Goal: Information Seeking & Learning: Learn about a topic

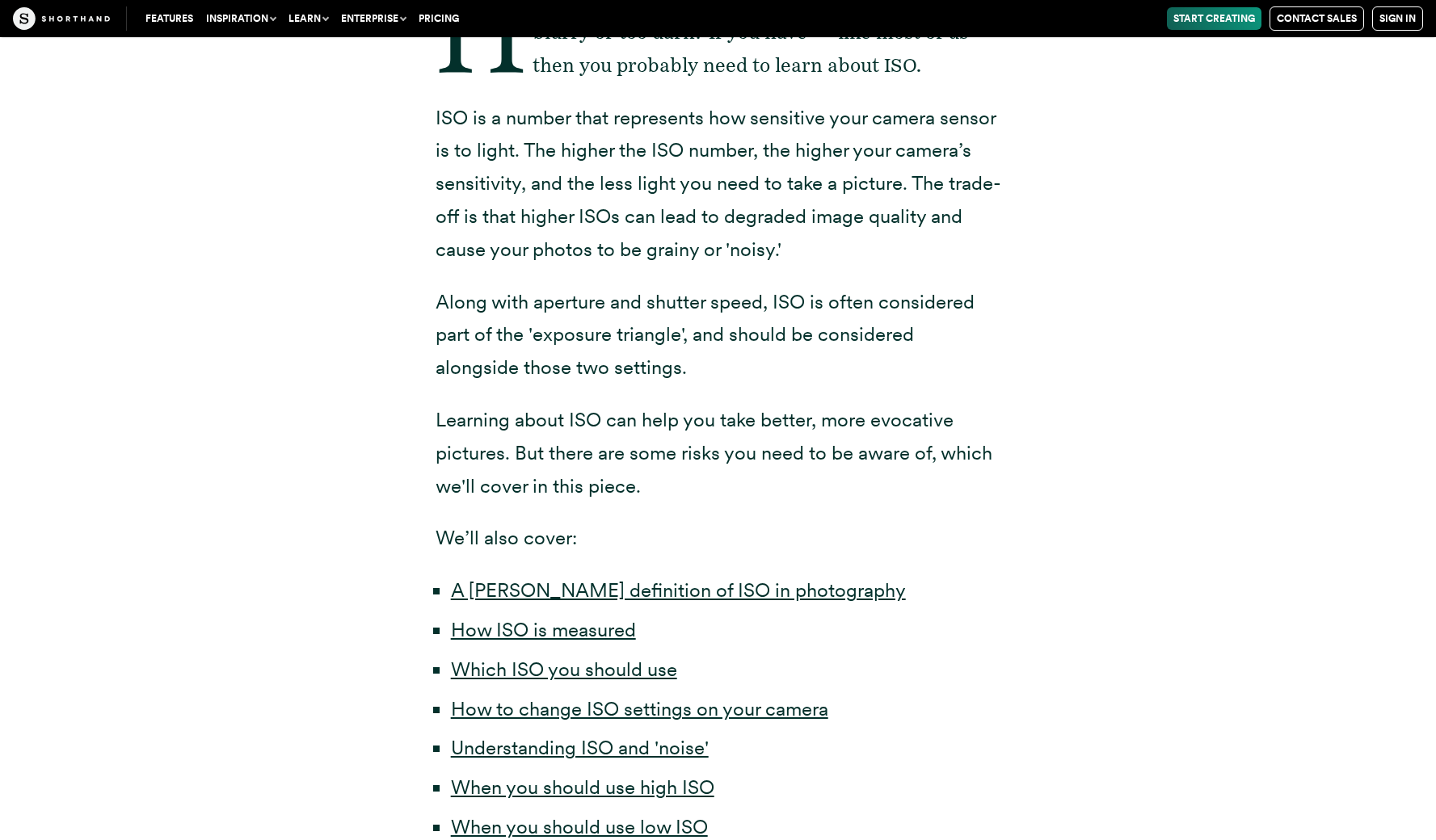
scroll to position [531, 0]
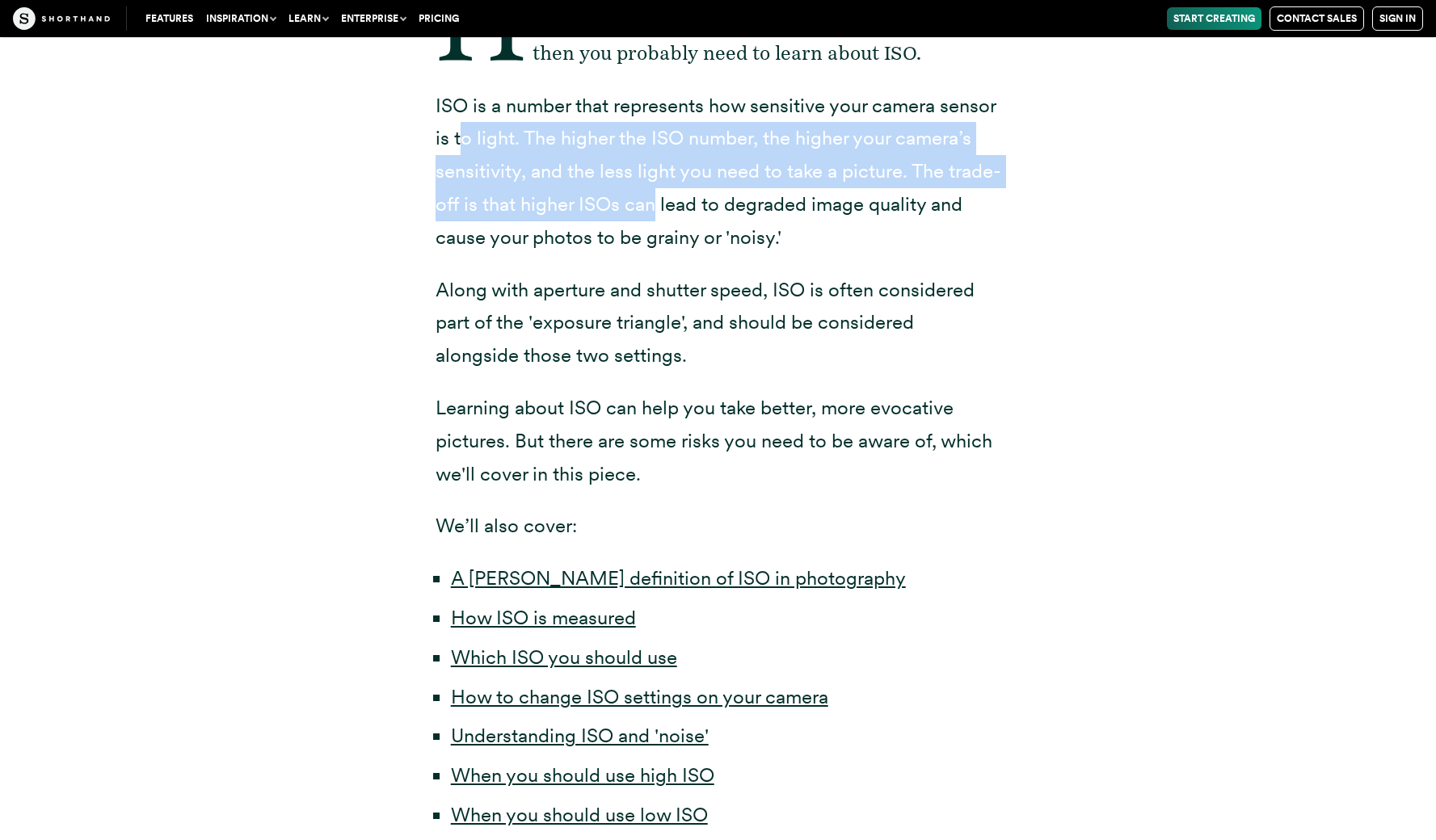
drag, startPoint x: 460, startPoint y: 136, endPoint x: 707, endPoint y: 209, distance: 257.6
click at [707, 209] on p "ISO is a number that represents how sensitive your camera sensor is to light. T…" at bounding box center [718, 172] width 566 height 165
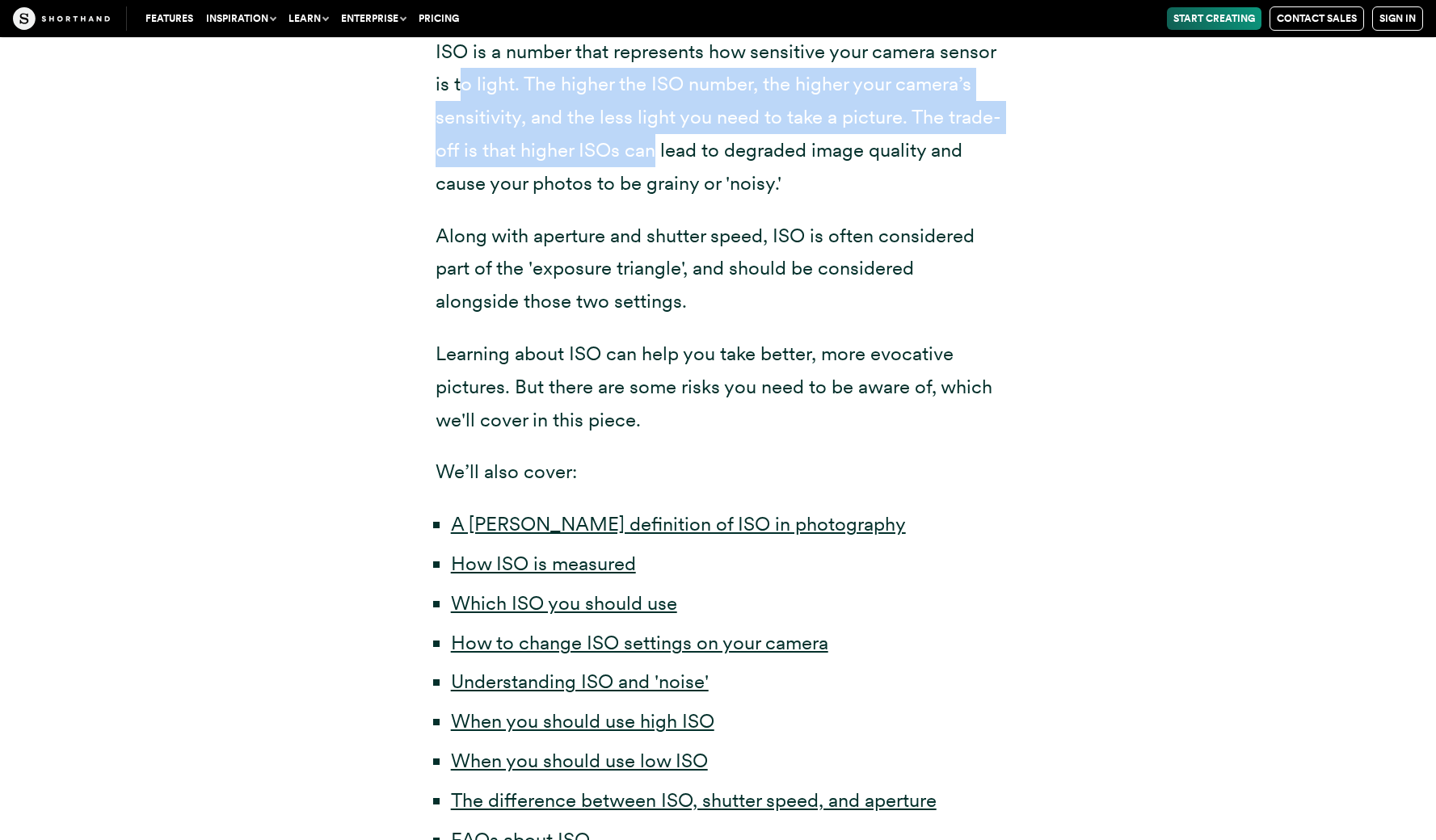
scroll to position [587, 0]
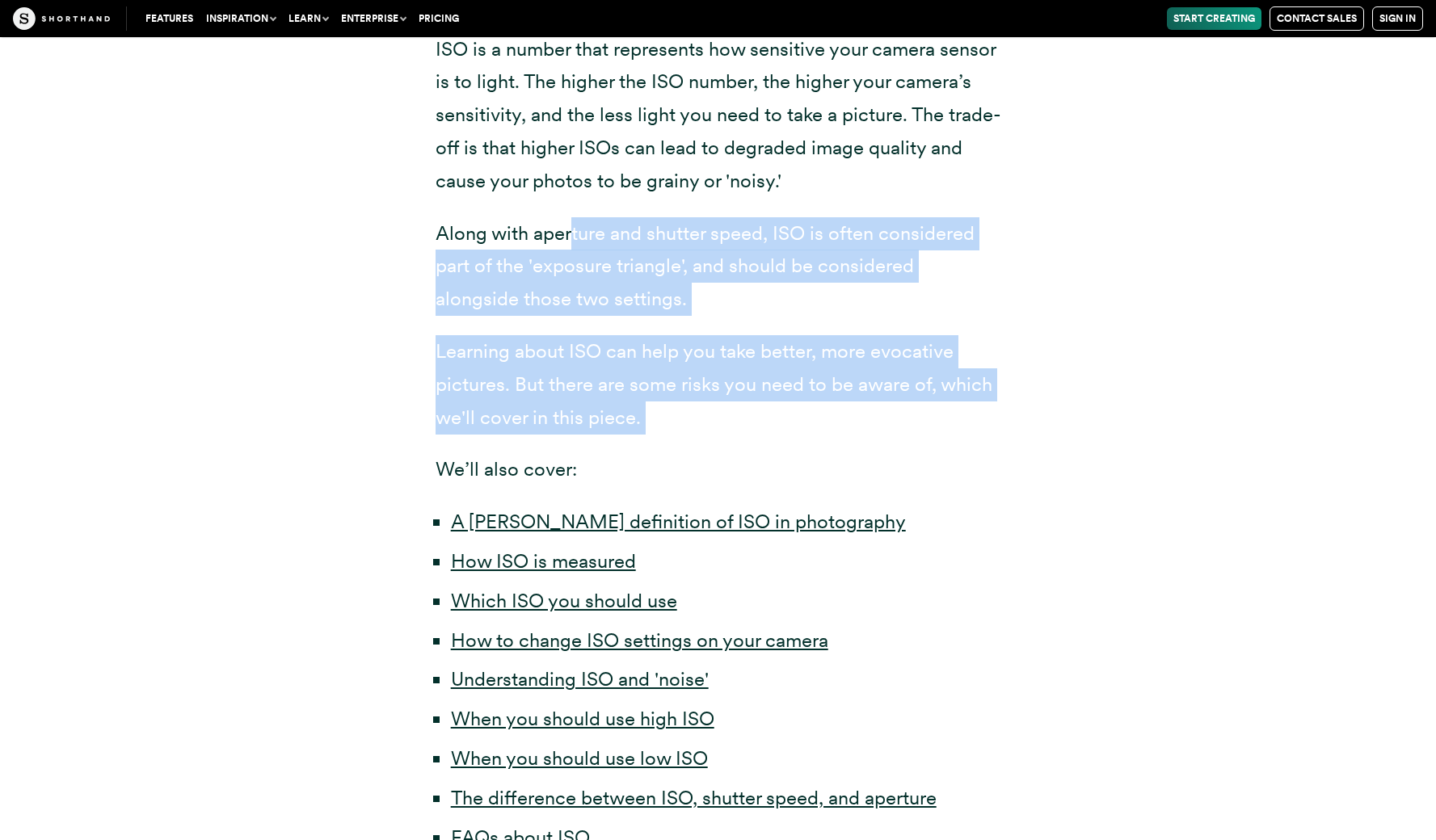
drag, startPoint x: 571, startPoint y: 238, endPoint x: 570, endPoint y: 443, distance: 205.0
click at [570, 443] on div "Have you ever taken a picture and it's turned out blurry or too dark? If you ha…" at bounding box center [718, 384] width 566 height 939
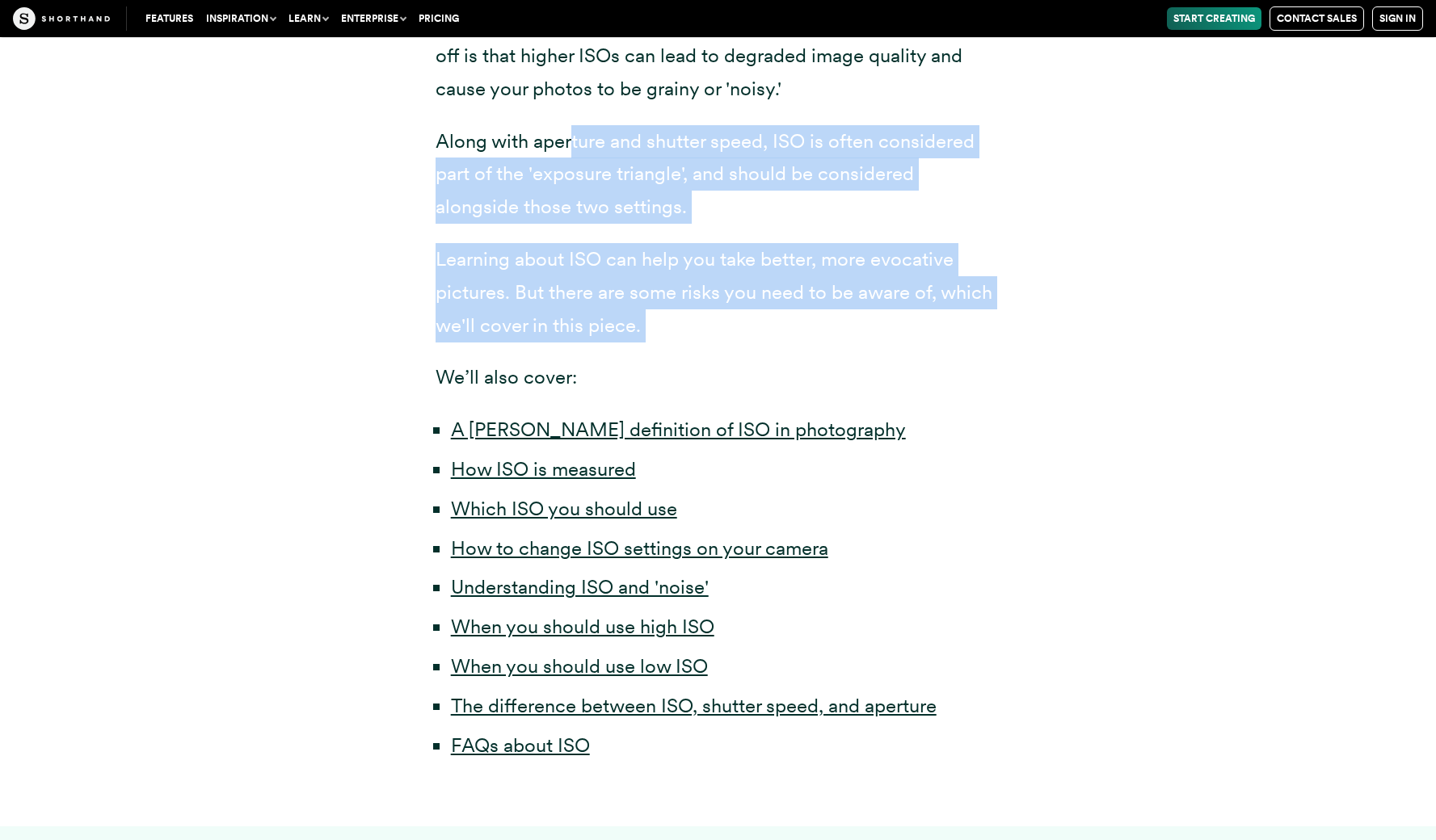
scroll to position [690, 0]
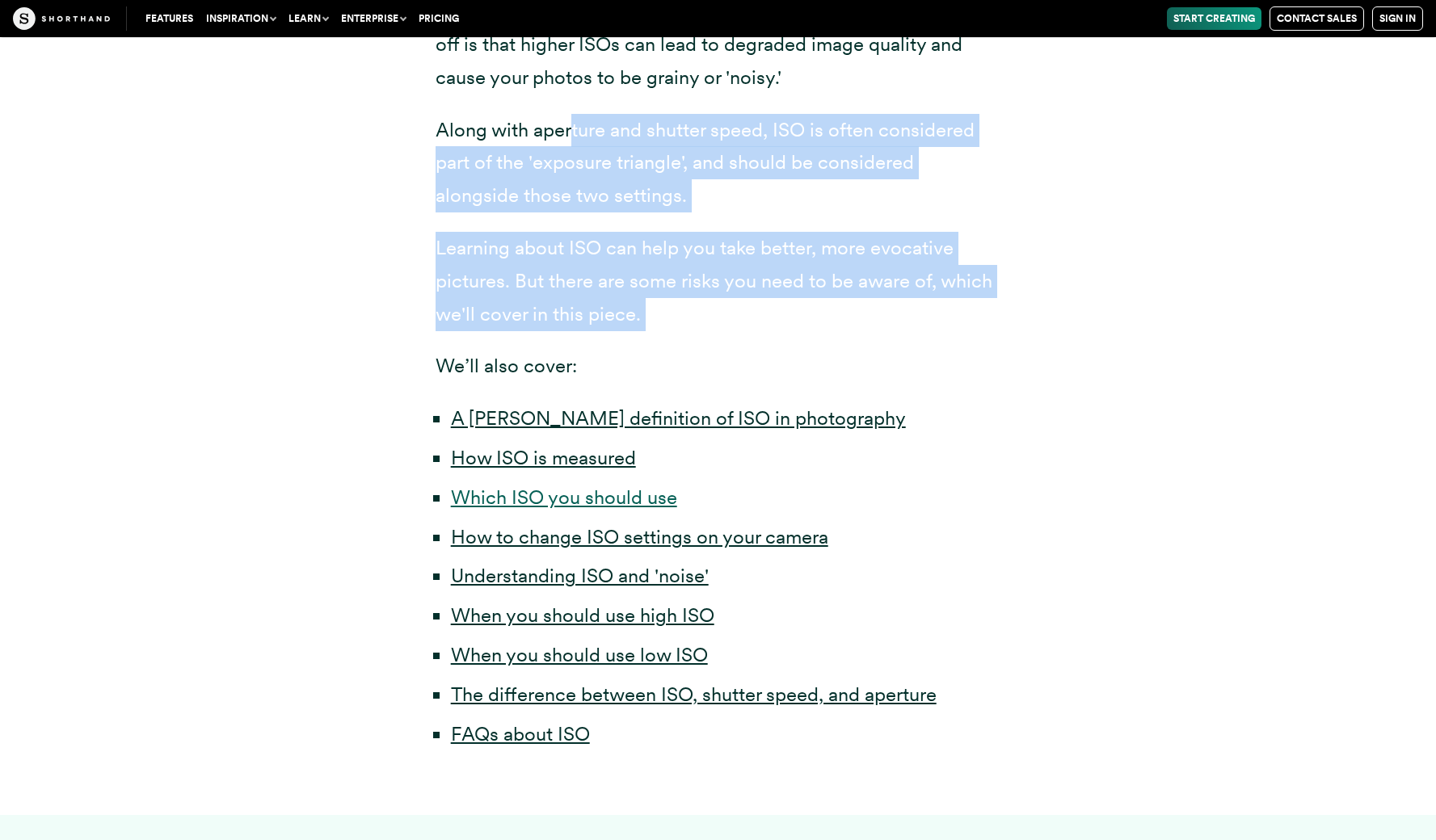
click at [593, 486] on link "Which ISO you should use" at bounding box center [564, 498] width 226 height 24
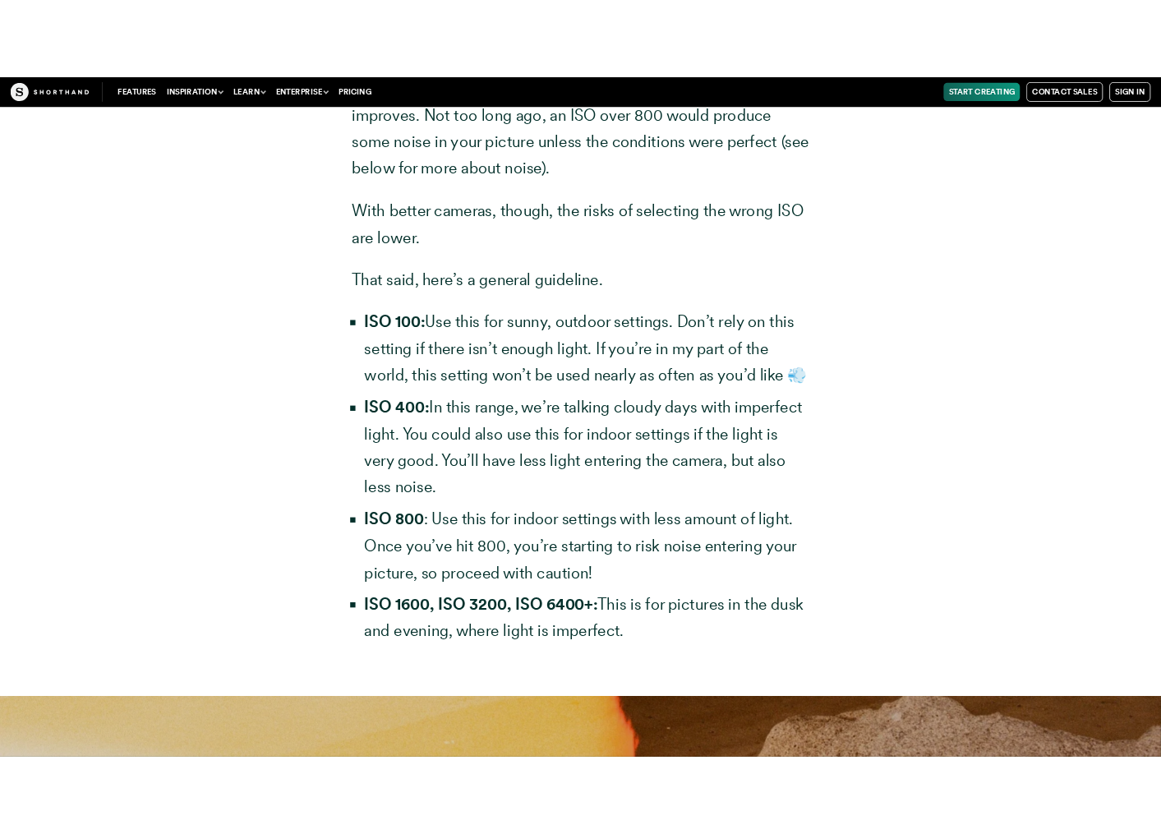
scroll to position [5000, 0]
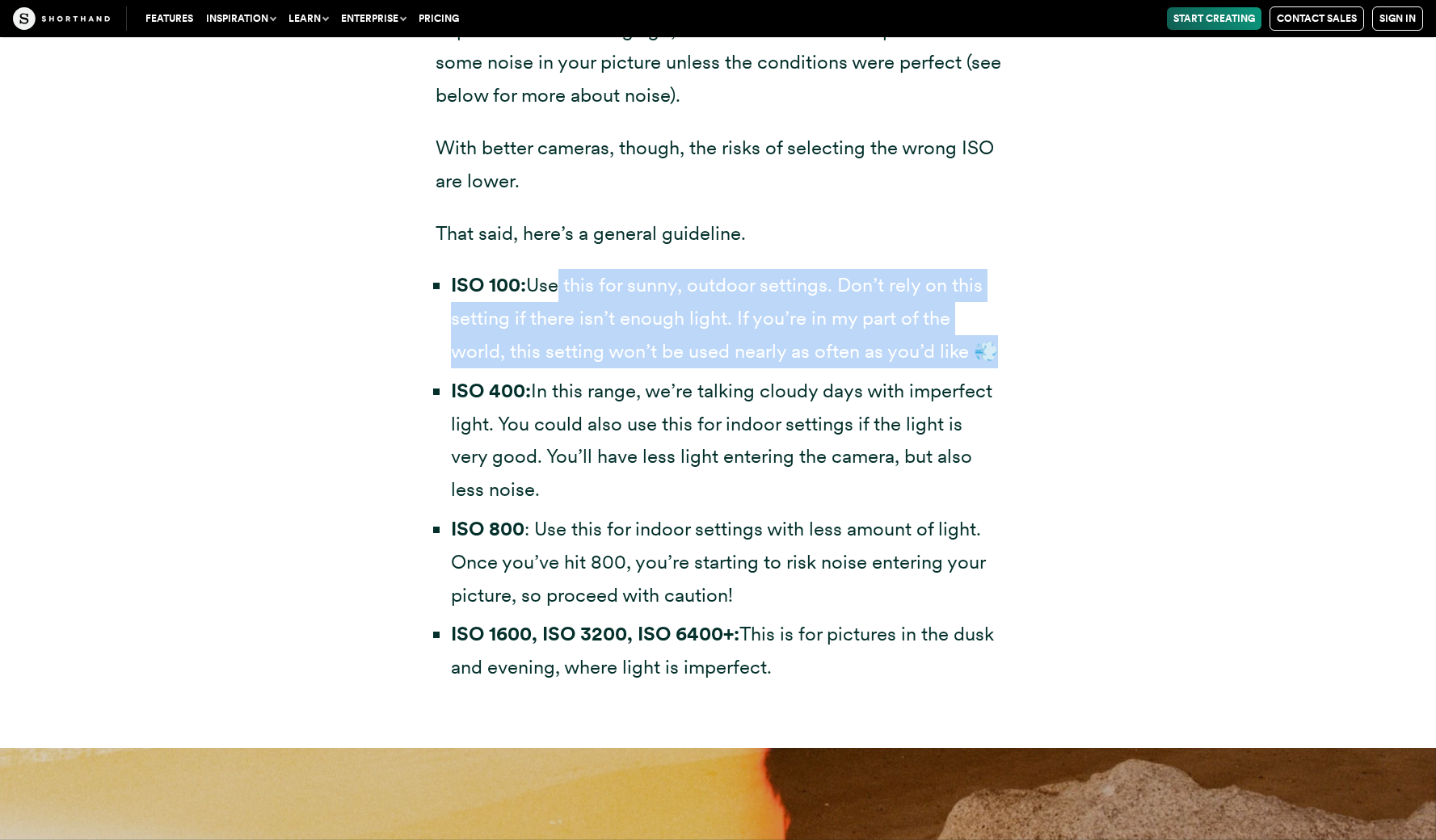
drag, startPoint x: 562, startPoint y: 244, endPoint x: 585, endPoint y: 331, distance: 90.0
click at [585, 331] on li "ISO 100: Use this for sunny, outdoor settings. Don’t rely on this setting if th…" at bounding box center [725, 319] width 550 height 98
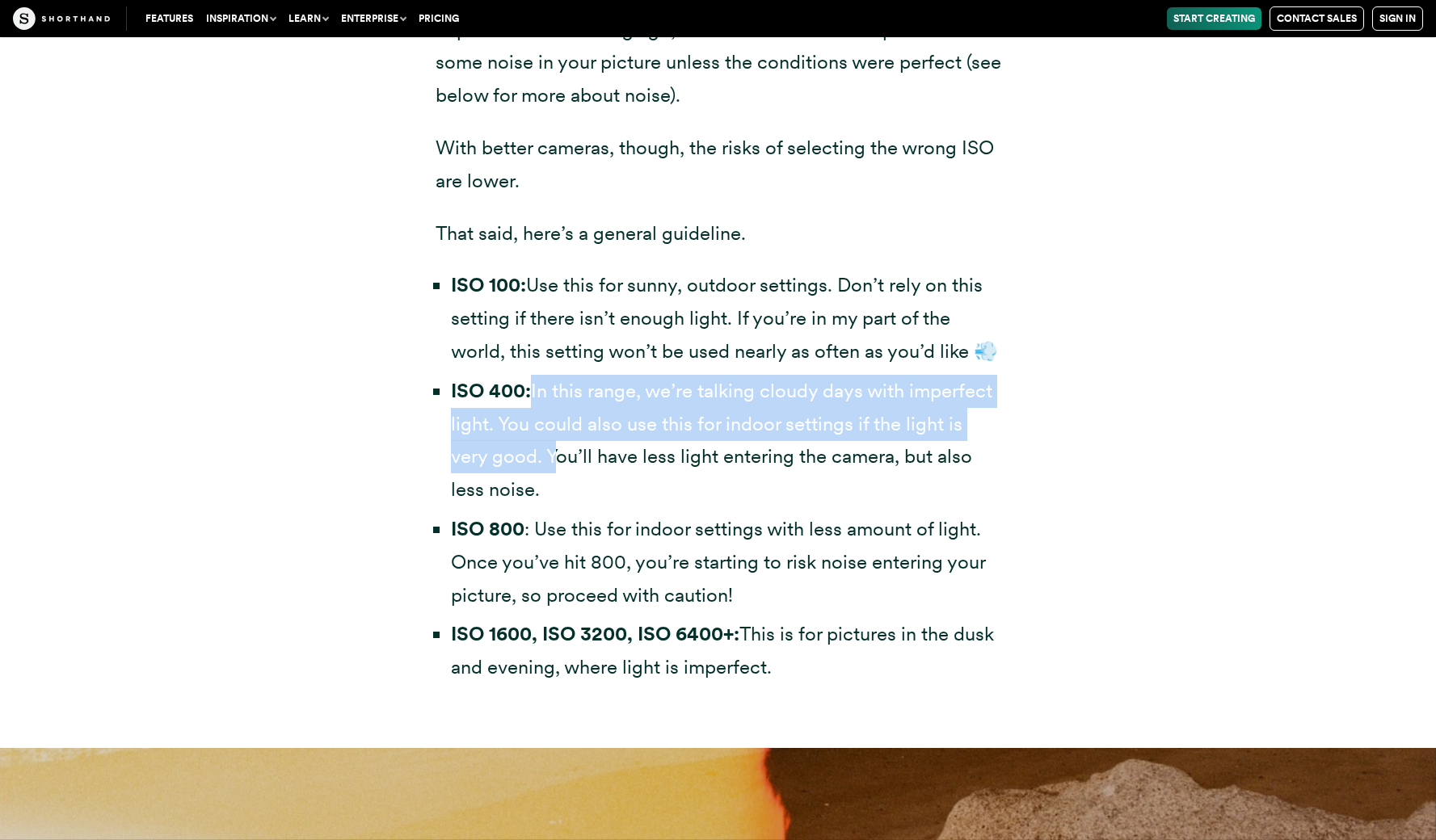
drag, startPoint x: 532, startPoint y: 358, endPoint x: 550, endPoint y: 406, distance: 51.3
click at [550, 406] on li "ISO 400: In this range, we’re talking cloudy days with imperfect light. You cou…" at bounding box center [725, 441] width 550 height 132
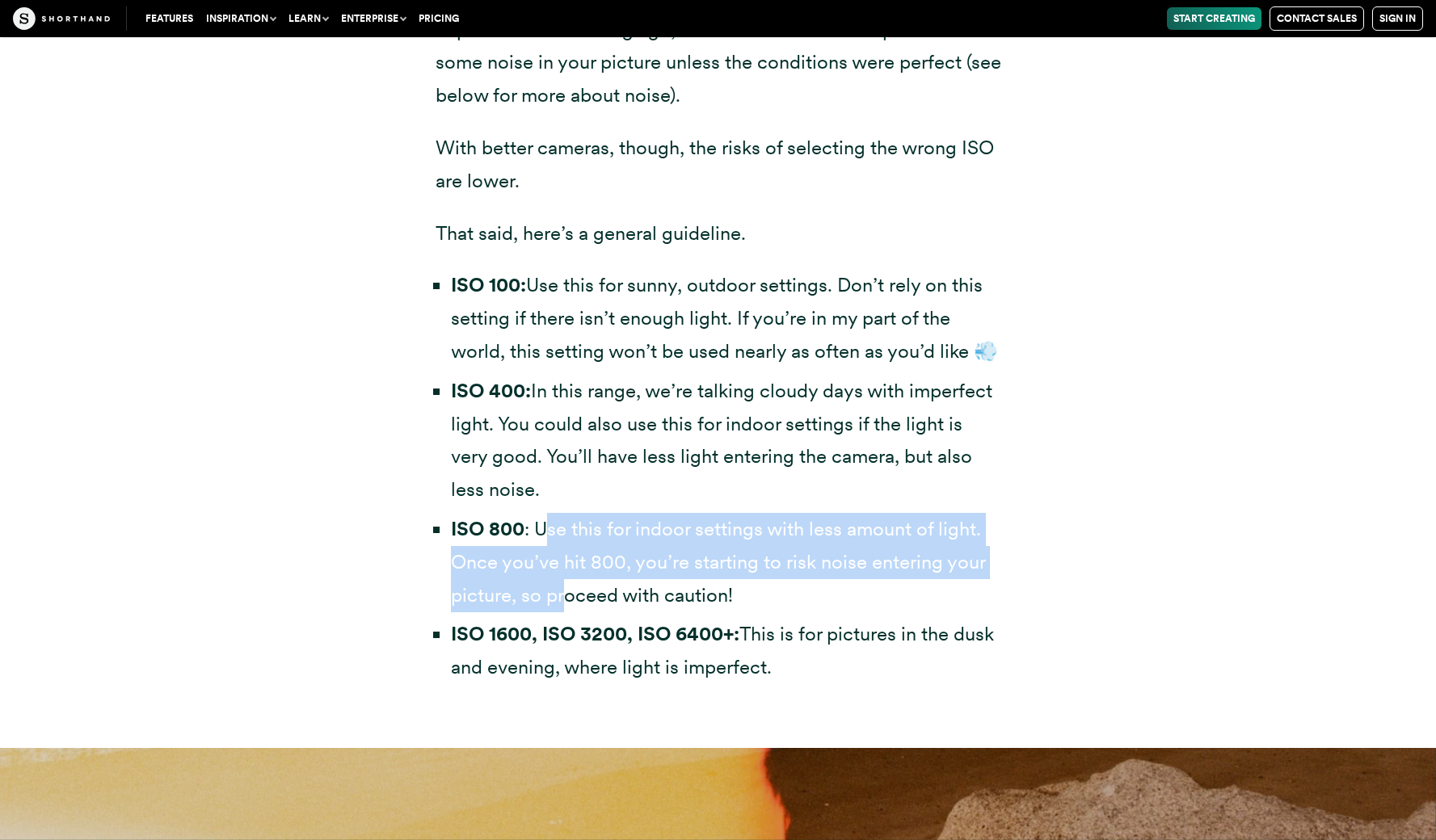
drag, startPoint x: 544, startPoint y: 495, endPoint x: 563, endPoint y: 551, distance: 59.1
click at [563, 551] on li "ISO 800 : Use this for indoor settings with less amount of light. Once you’ve h…" at bounding box center [725, 563] width 550 height 98
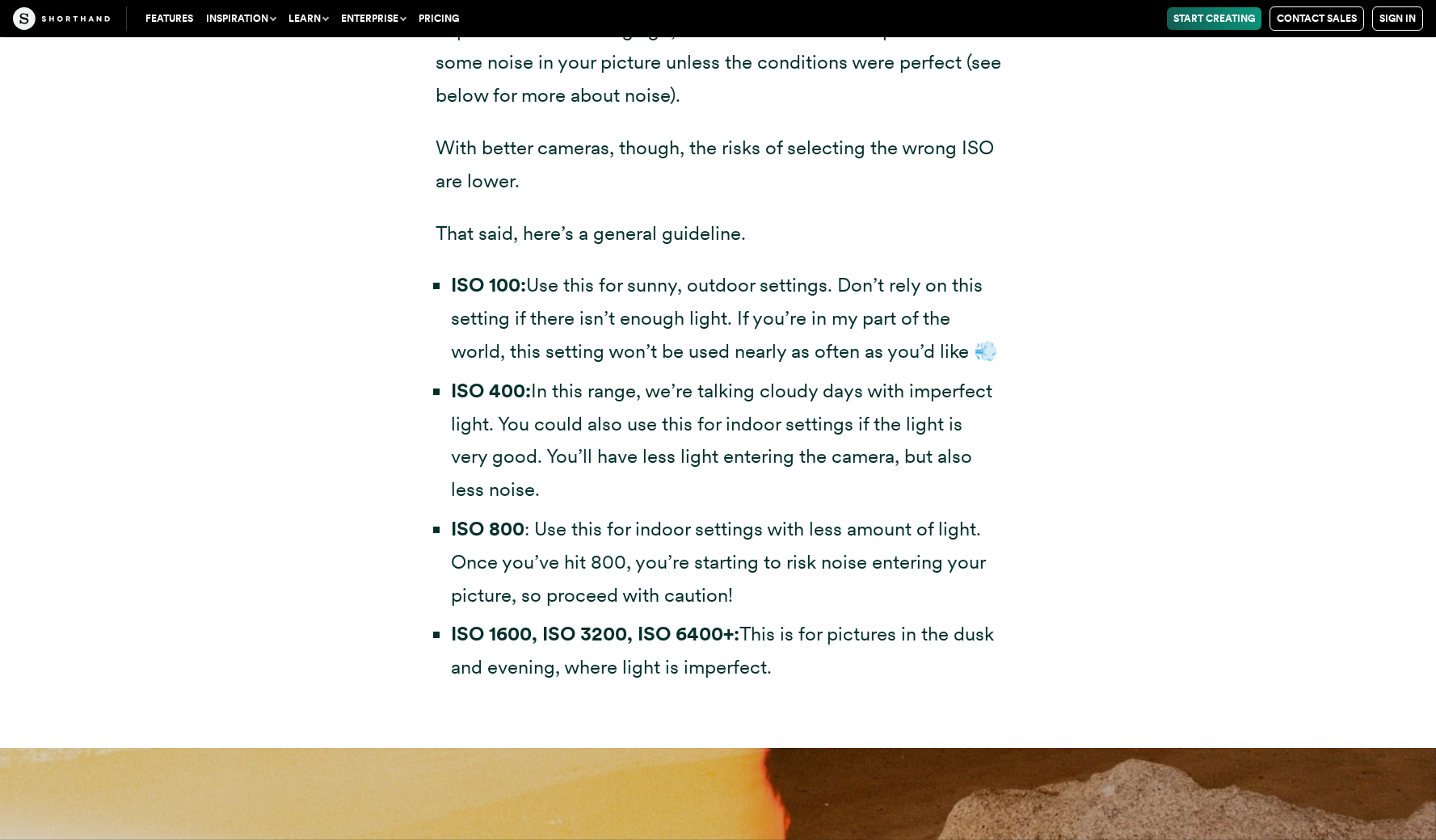
click at [749, 412] on li "ISO 400: In this range, we’re talking cloudy days with imperfect light. You cou…" at bounding box center [725, 441] width 550 height 132
